Goal: Information Seeking & Learning: Learn about a topic

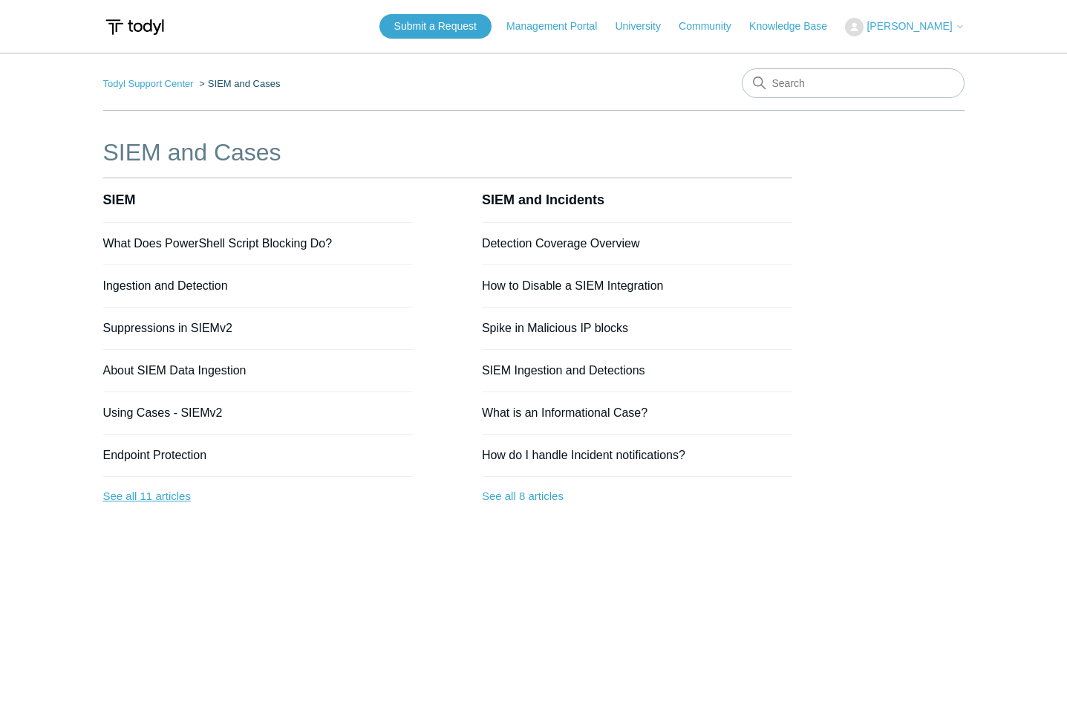
click at [176, 492] on link "See all 11 articles" at bounding box center [258, 496] width 310 height 39
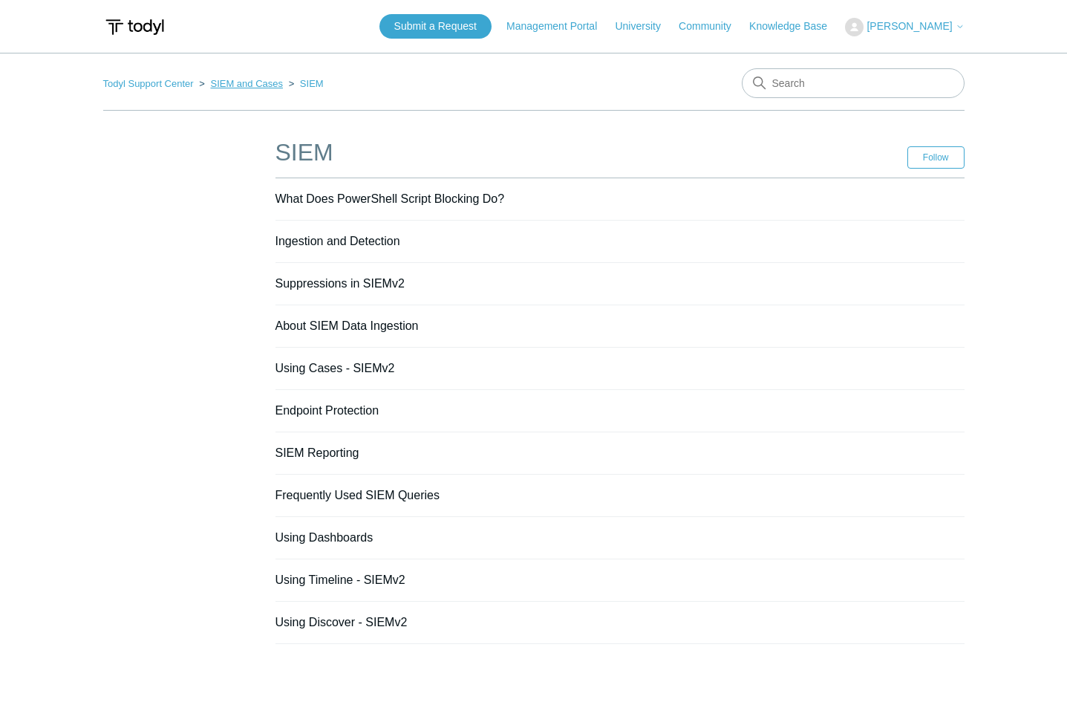
click at [248, 85] on link "SIEM and Cases" at bounding box center [246, 83] width 73 height 11
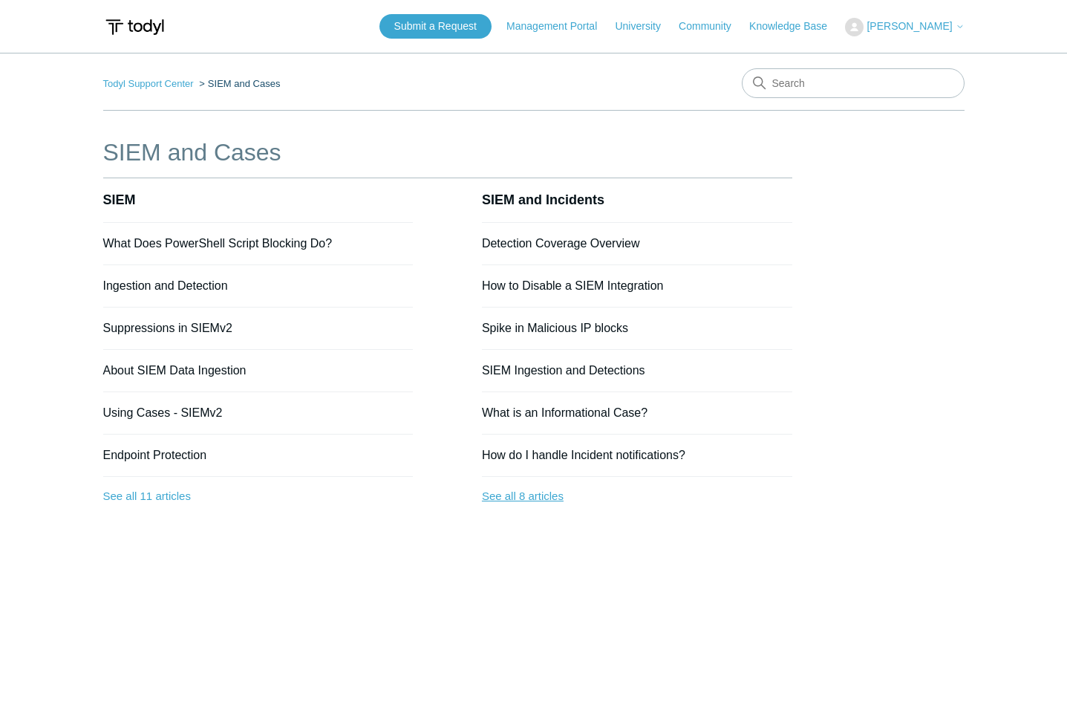
click at [531, 500] on link "See all 8 articles" at bounding box center [637, 496] width 310 height 39
